Goal: Task Accomplishment & Management: Complete application form

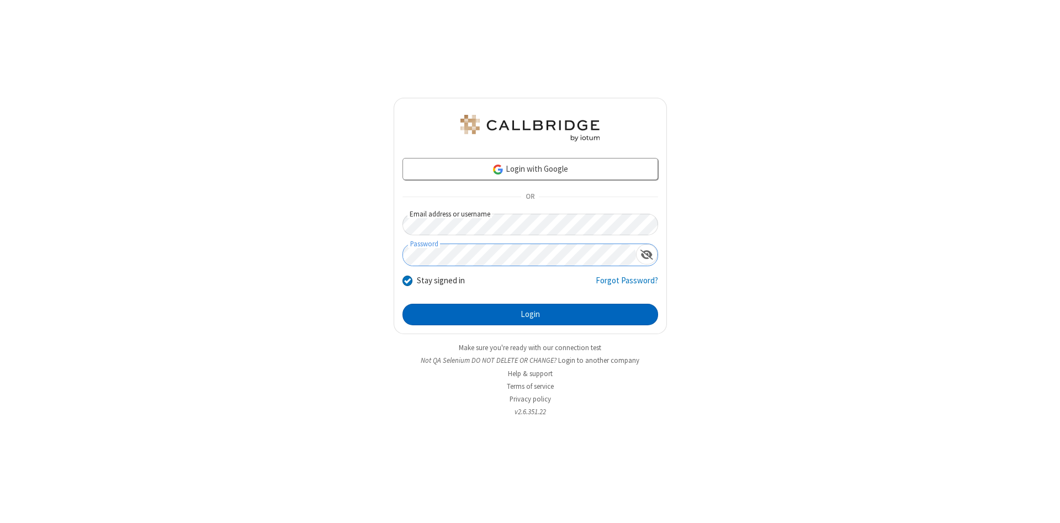
click at [530, 315] on button "Login" at bounding box center [531, 315] width 256 height 22
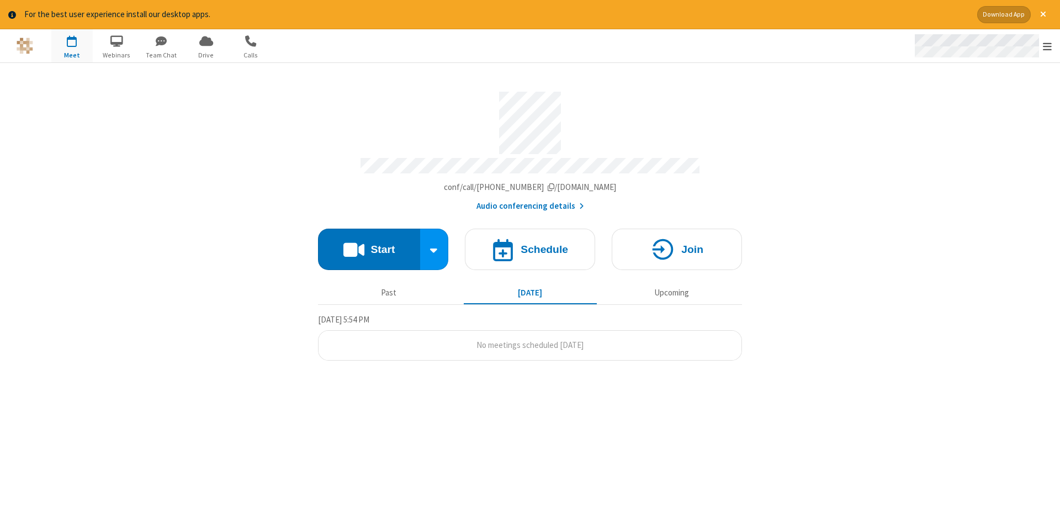
click at [1048, 46] on span "Open menu" at bounding box center [1047, 46] width 9 height 11
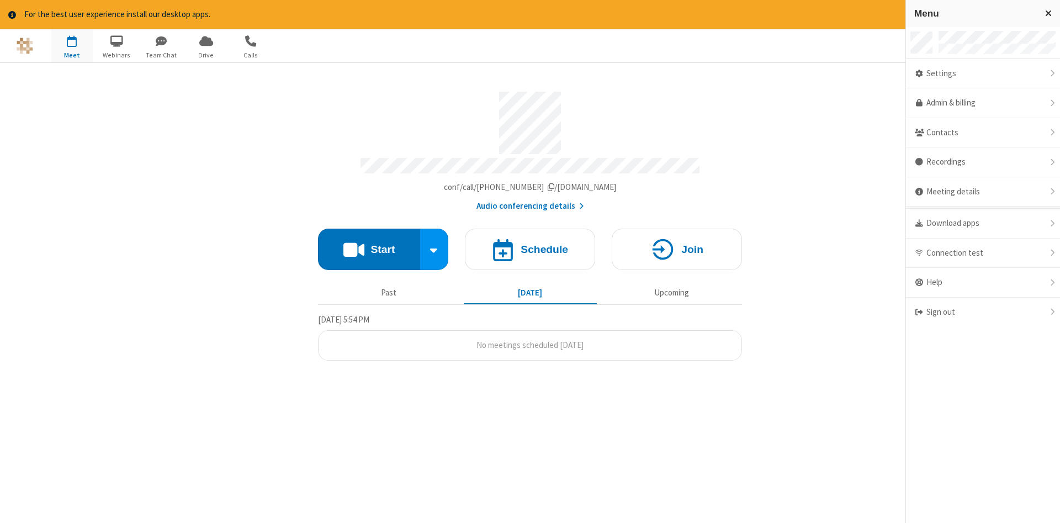
click at [72, 45] on span "button" at bounding box center [71, 40] width 41 height 19
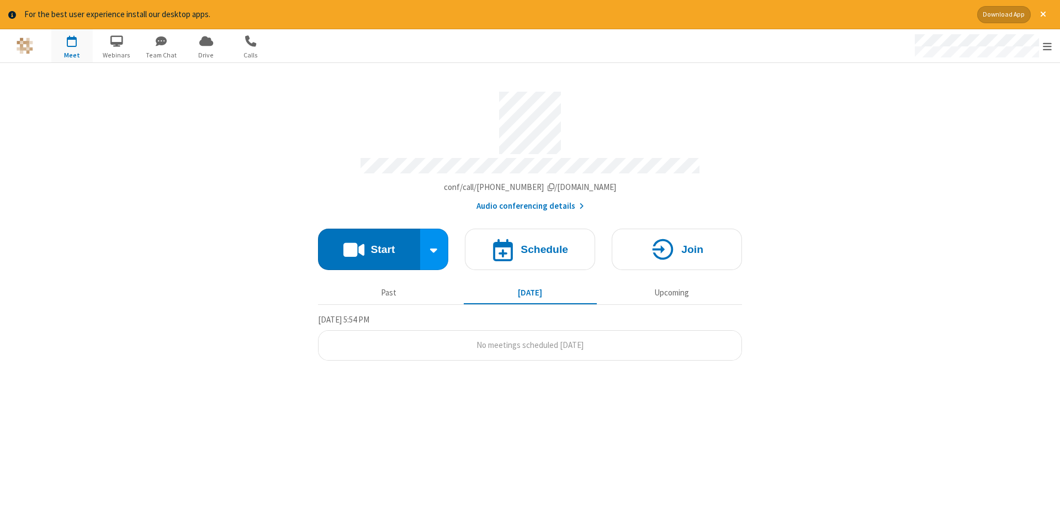
click at [72, 45] on span "button" at bounding box center [71, 40] width 41 height 19
click at [530, 245] on h4 "Schedule" at bounding box center [544, 249] width 47 height 10
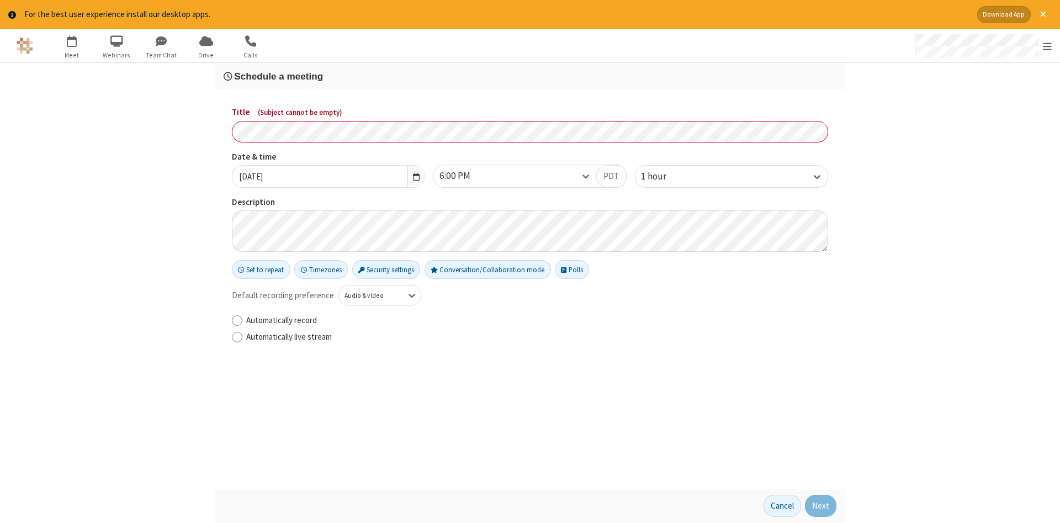
click at [530, 76] on h3 "Schedule a meeting" at bounding box center [530, 76] width 613 height 10
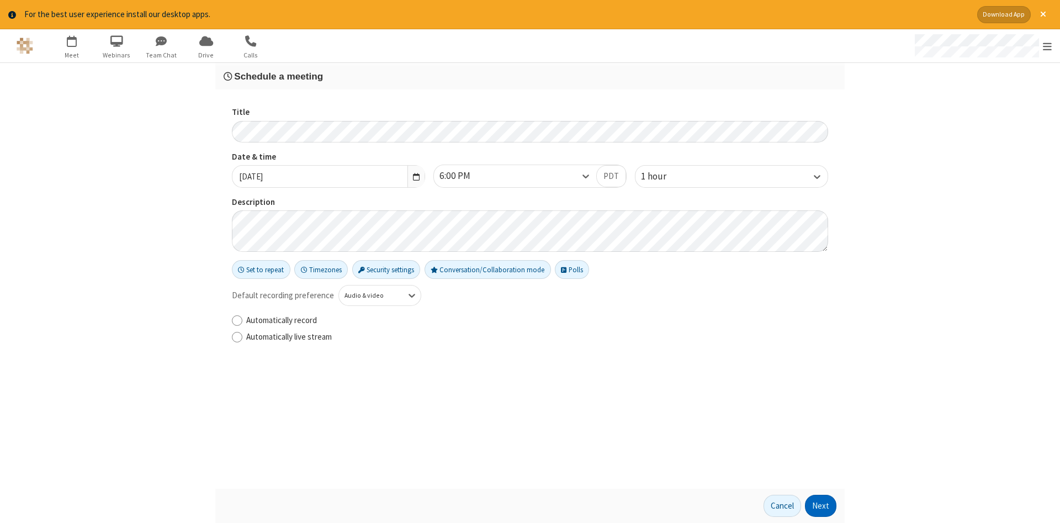
click at [821, 506] on button "Next" at bounding box center [820, 506] width 31 height 22
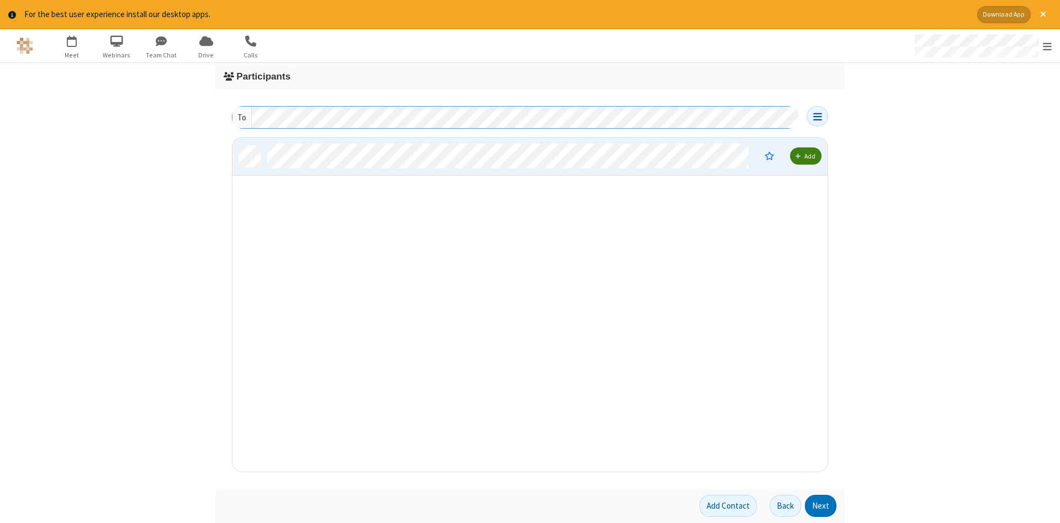
scroll to position [334, 595]
click at [821, 506] on button "Next" at bounding box center [820, 506] width 31 height 22
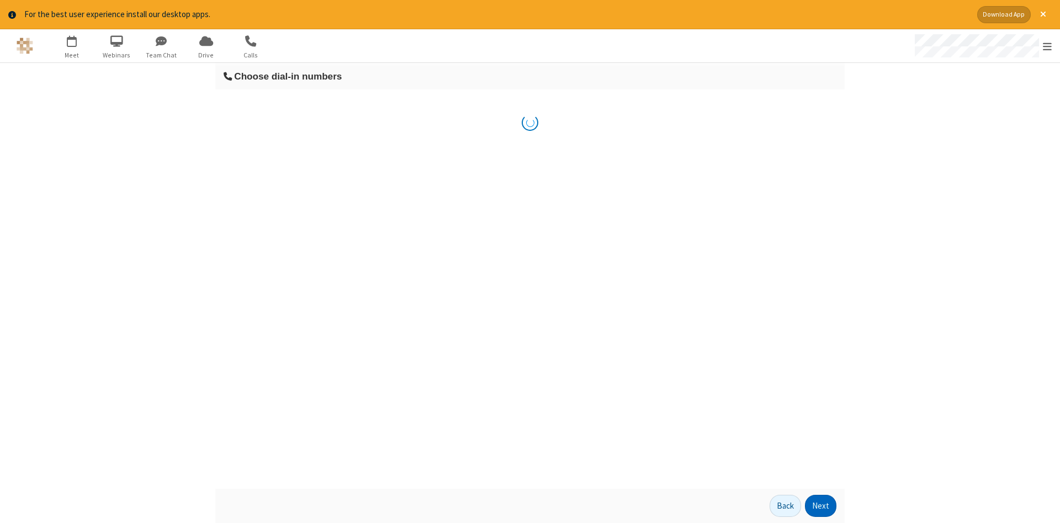
click at [821, 506] on button "Next" at bounding box center [820, 506] width 31 height 22
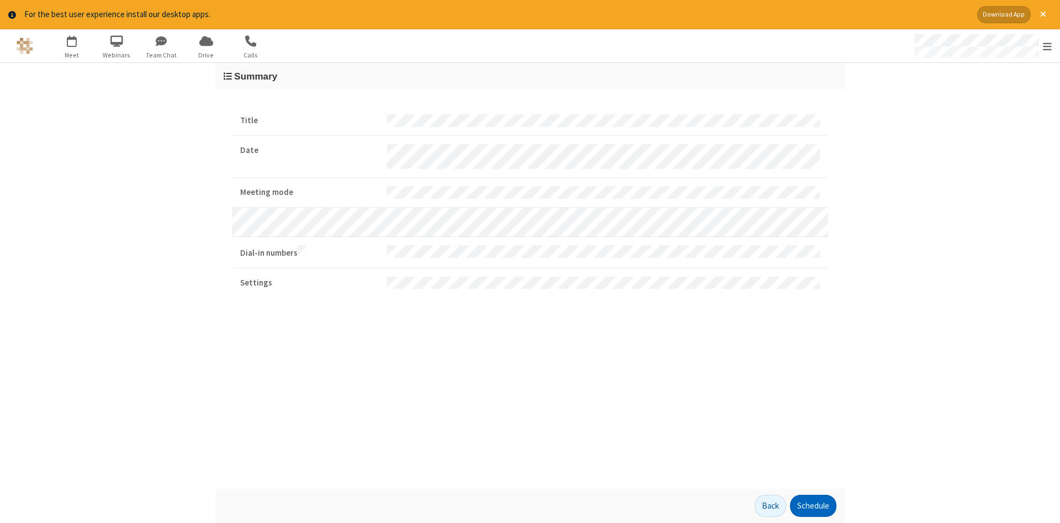
click at [813, 506] on button "Schedule" at bounding box center [813, 506] width 46 height 22
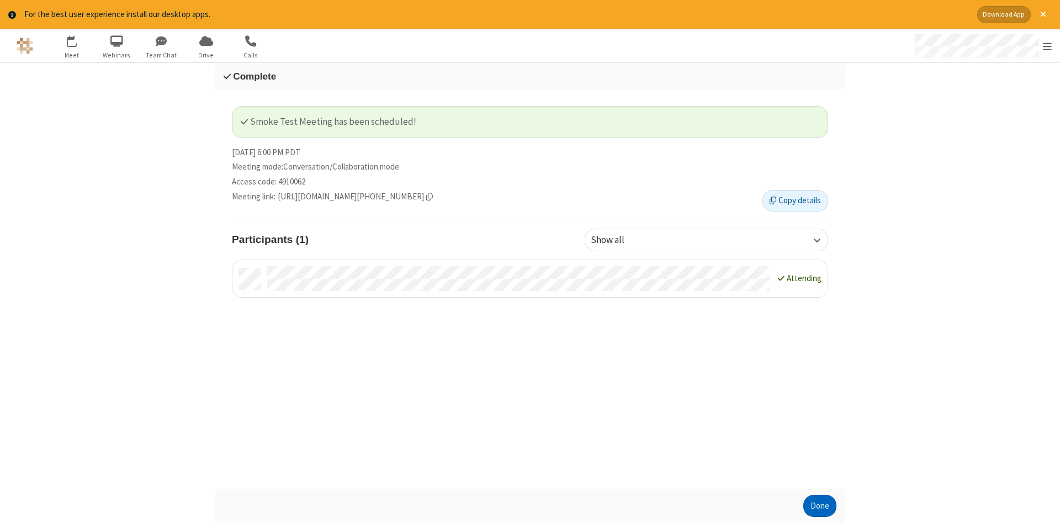
click at [820, 506] on button "Done" at bounding box center [819, 506] width 33 height 22
